Goal: Task Accomplishment & Management: Use online tool/utility

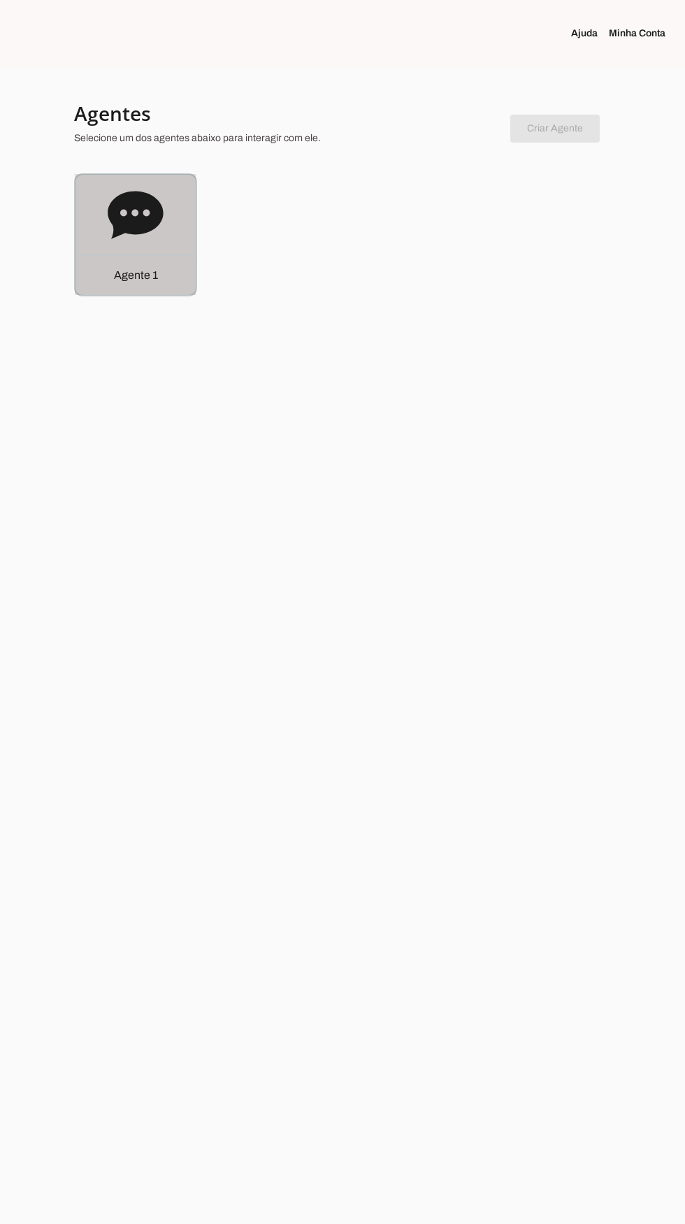
click at [159, 196] on icon at bounding box center [136, 215] width 56 height 56
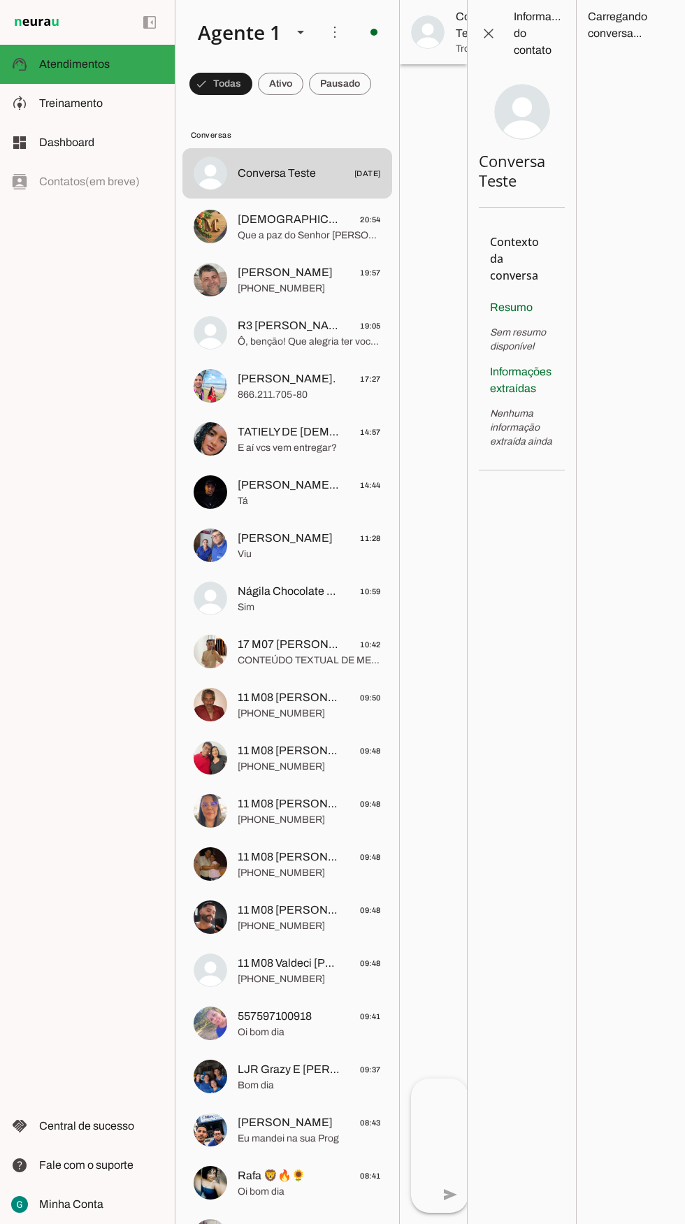
click at [272, 241] on span "Que a paz do Senhor [PERSON_NAME], benção! Sou a assistente virtual da [PERSON_…" at bounding box center [309, 236] width 143 height 14
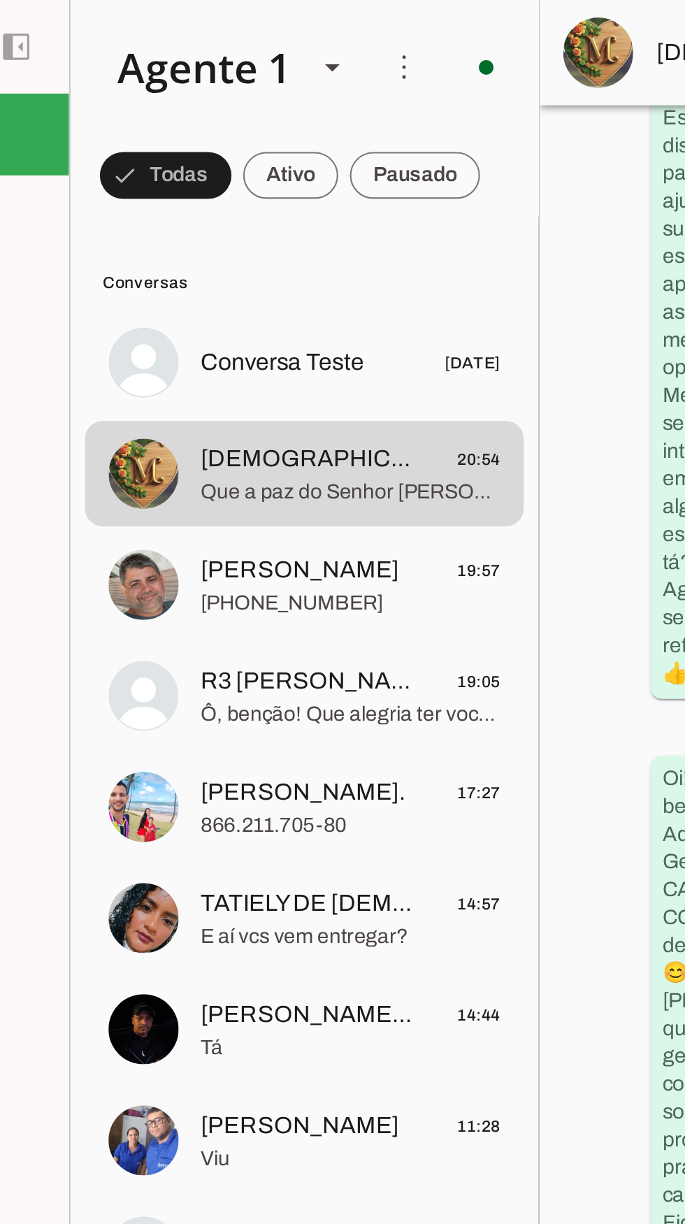
click at [252, 78] on span at bounding box center [220, 84] width 63 height 34
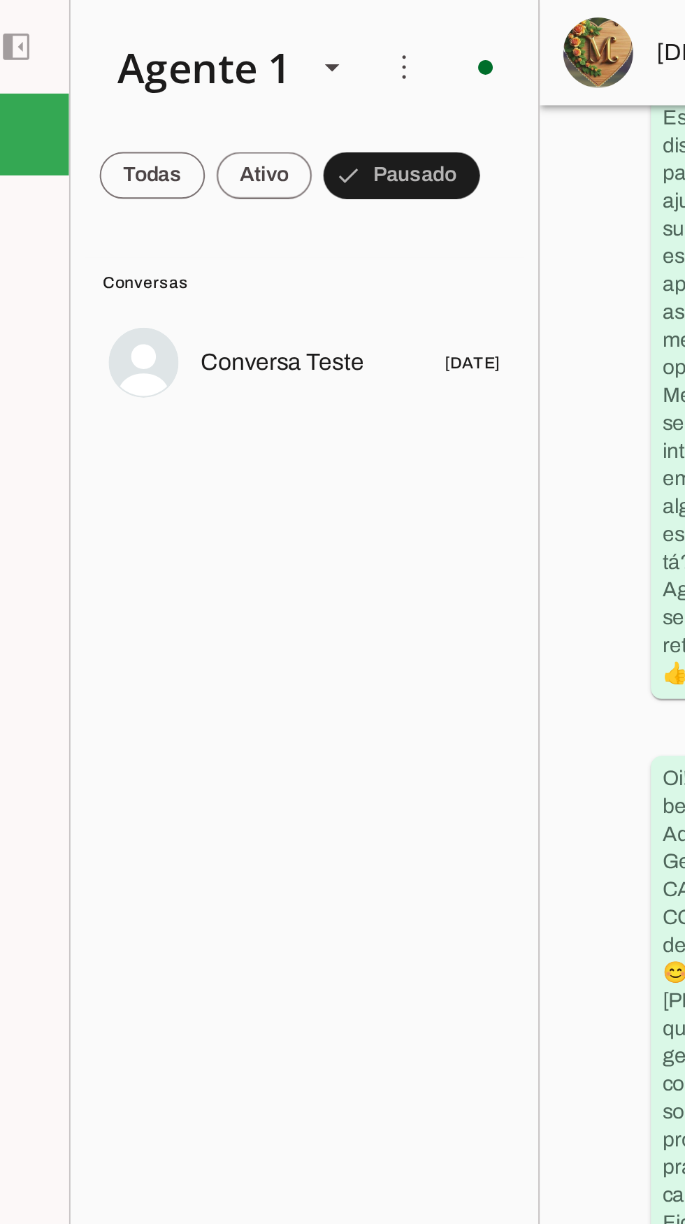
click at [217, 91] on span at bounding box center [214, 84] width 50 height 34
